Goal: Task Accomplishment & Management: Use online tool/utility

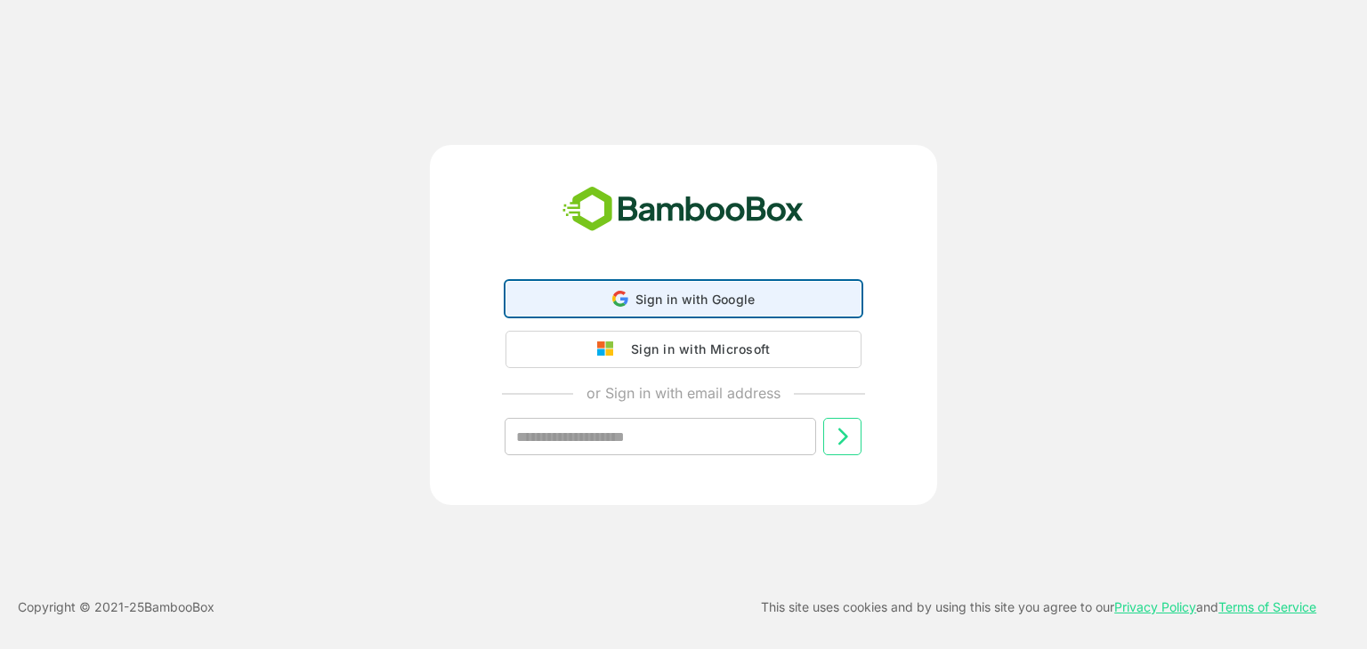
click at [616, 307] on icon at bounding box center [620, 299] width 16 height 16
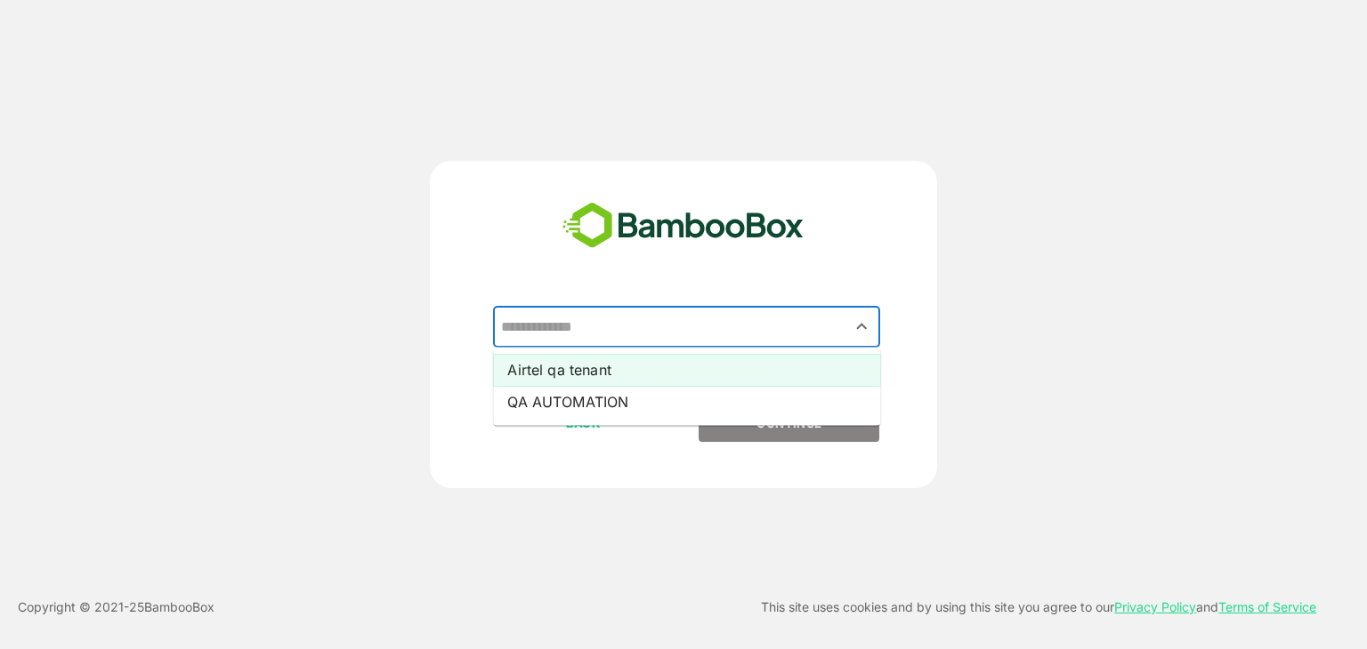
drag, startPoint x: 624, startPoint y: 318, endPoint x: 620, endPoint y: 367, distance: 49.1
click at [620, 367] on div "​ Airtel qa tenant QA AUTOMATION" at bounding box center [683, 356] width 443 height 98
click at [620, 367] on li "Airtel qa tenant" at bounding box center [686, 370] width 387 height 32
type input "**********"
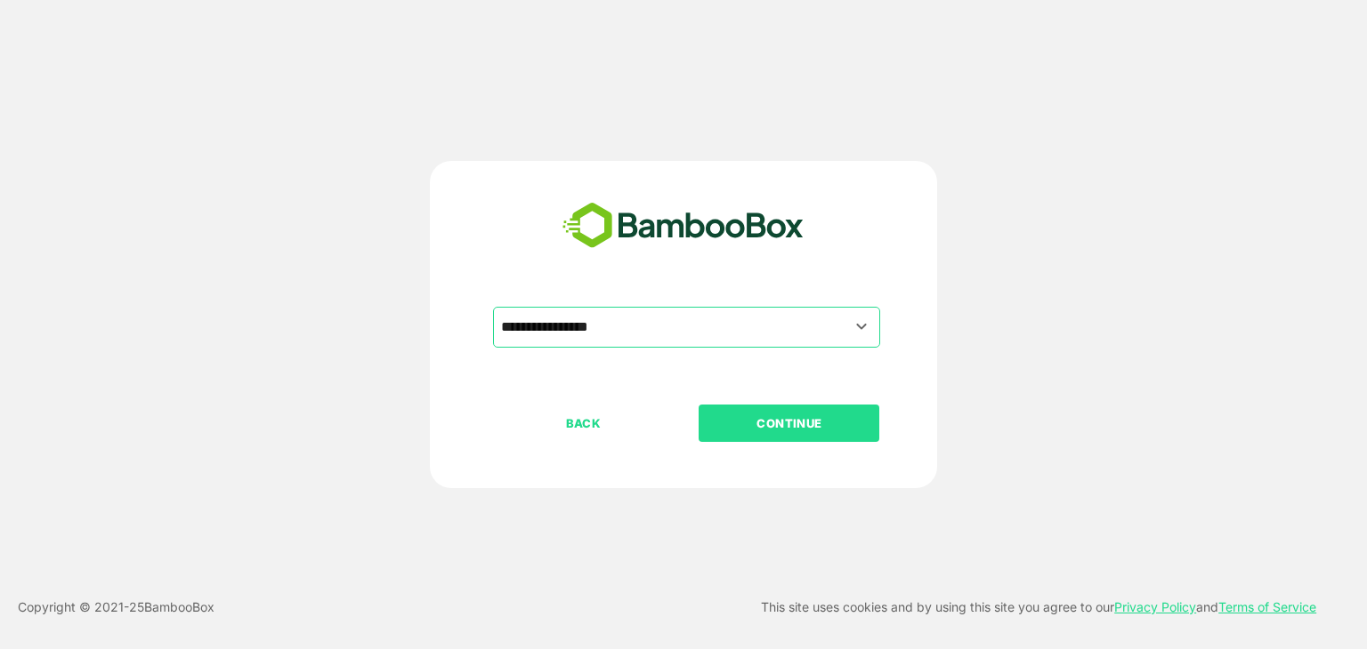
click at [740, 417] on p "CONTINUE" at bounding box center [789, 424] width 178 height 20
